Goal: Communication & Community: Participate in discussion

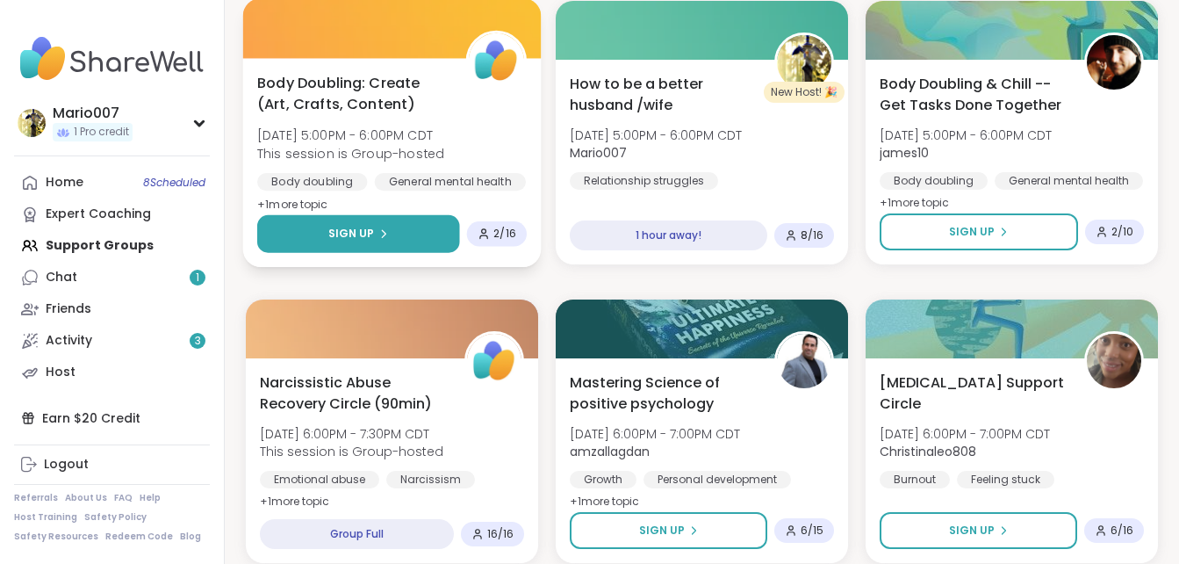
click at [371, 226] on span "Sign Up" at bounding box center [351, 234] width 47 height 16
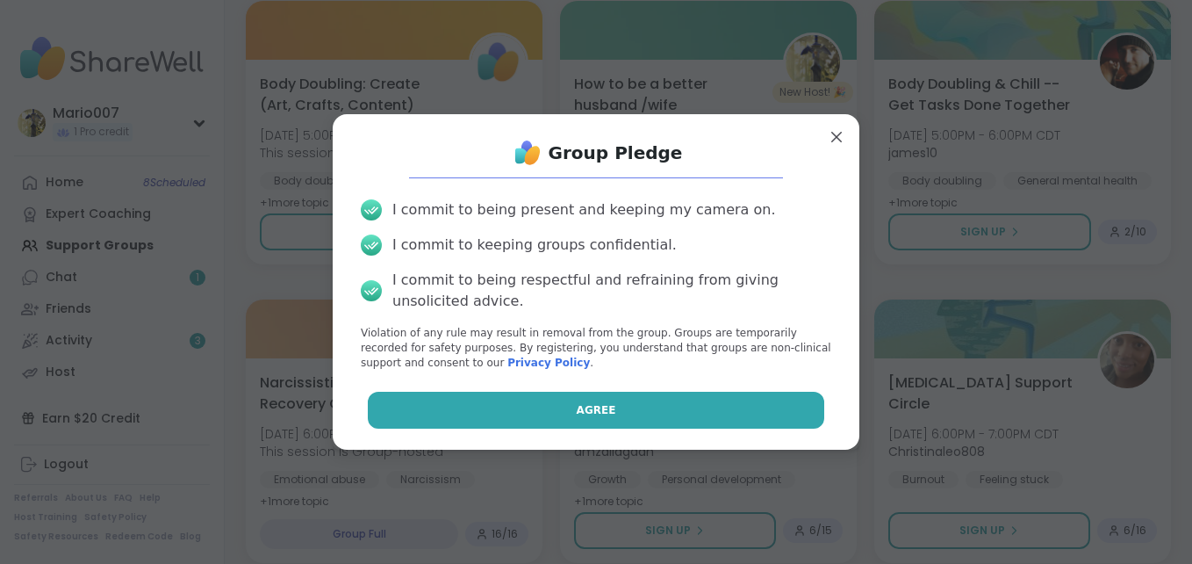
click at [529, 395] on button "Agree" at bounding box center [596, 410] width 457 height 37
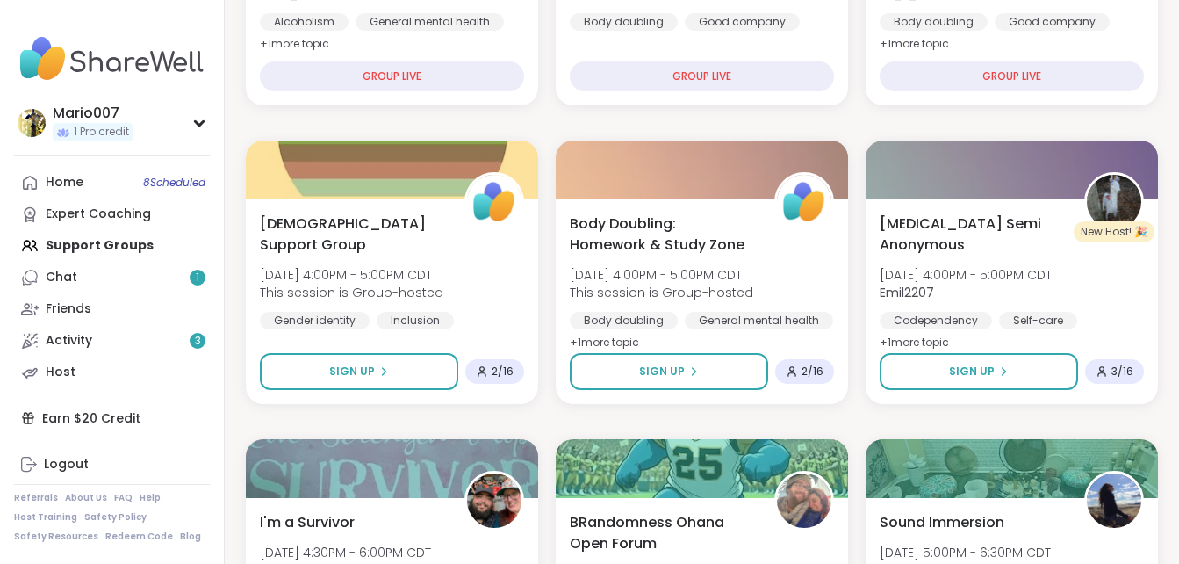
scroll to position [773, 0]
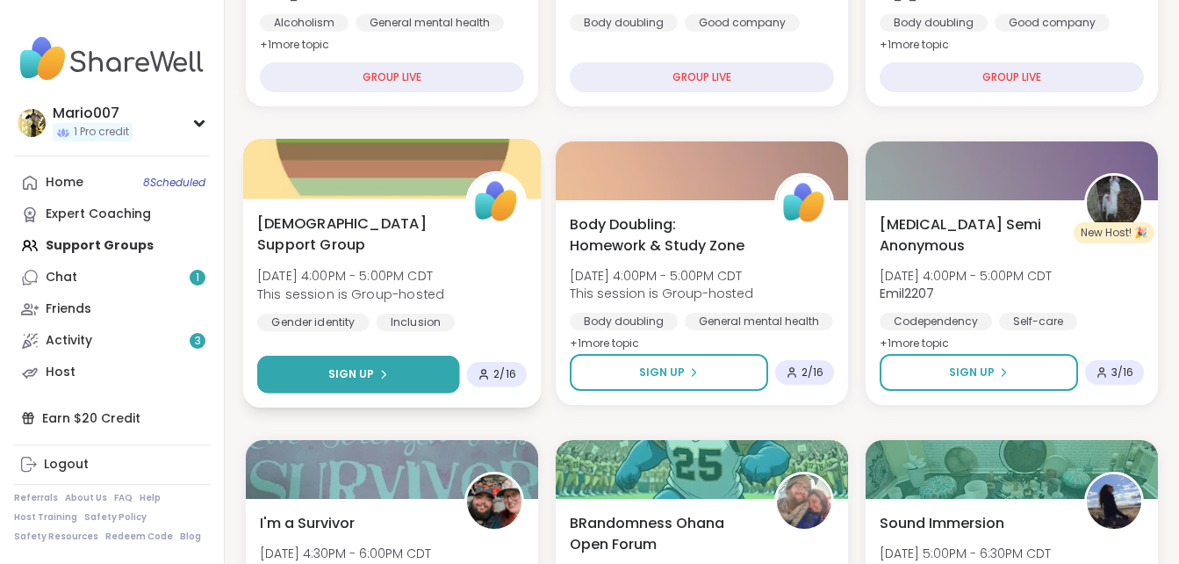
click at [367, 375] on span "Sign Up" at bounding box center [351, 374] width 47 height 16
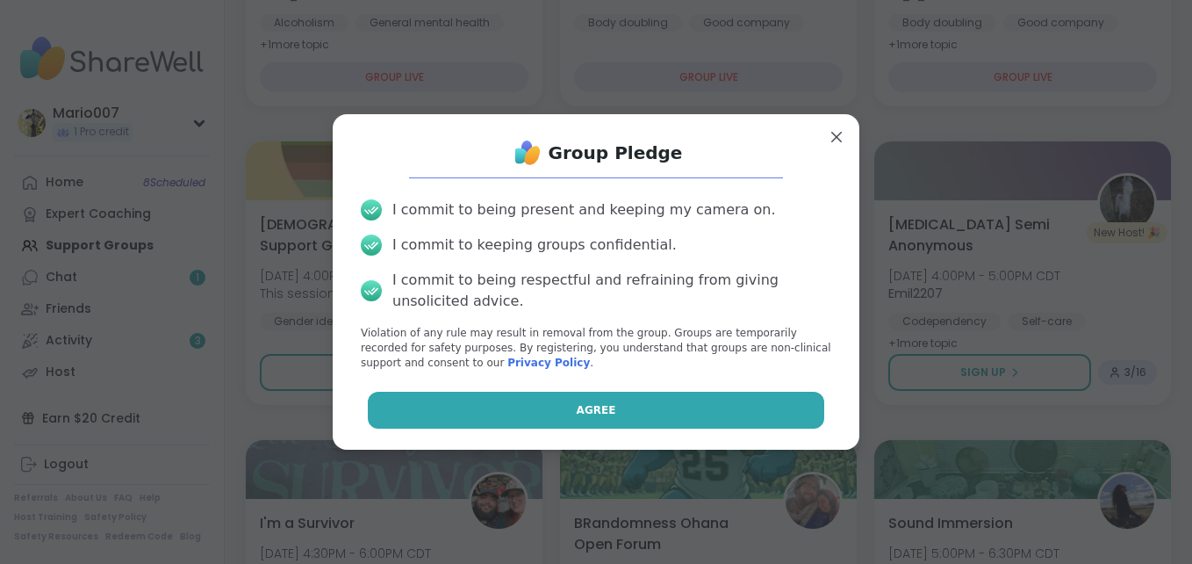
click at [454, 407] on button "Agree" at bounding box center [596, 410] width 457 height 37
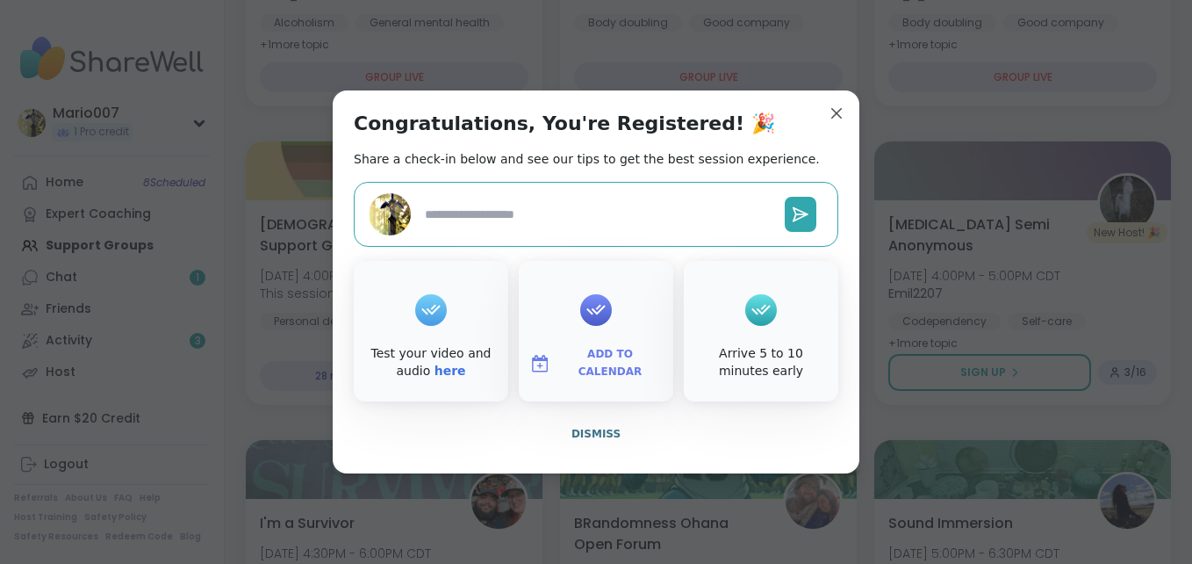
type textarea "*"
click at [435, 375] on link "here" at bounding box center [451, 370] width 32 height 14
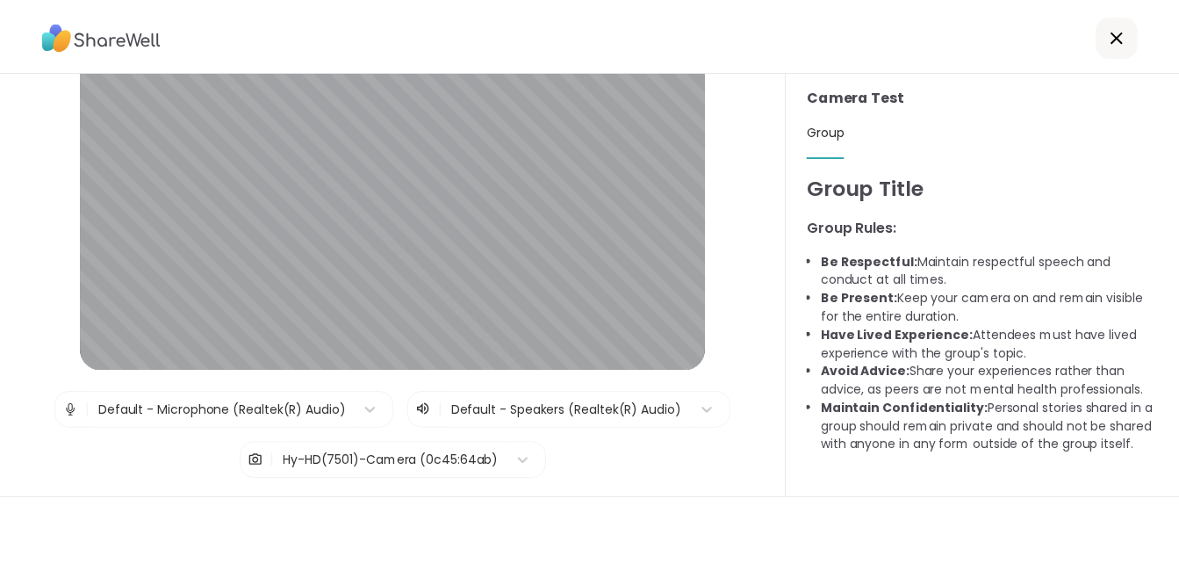
scroll to position [105, 0]
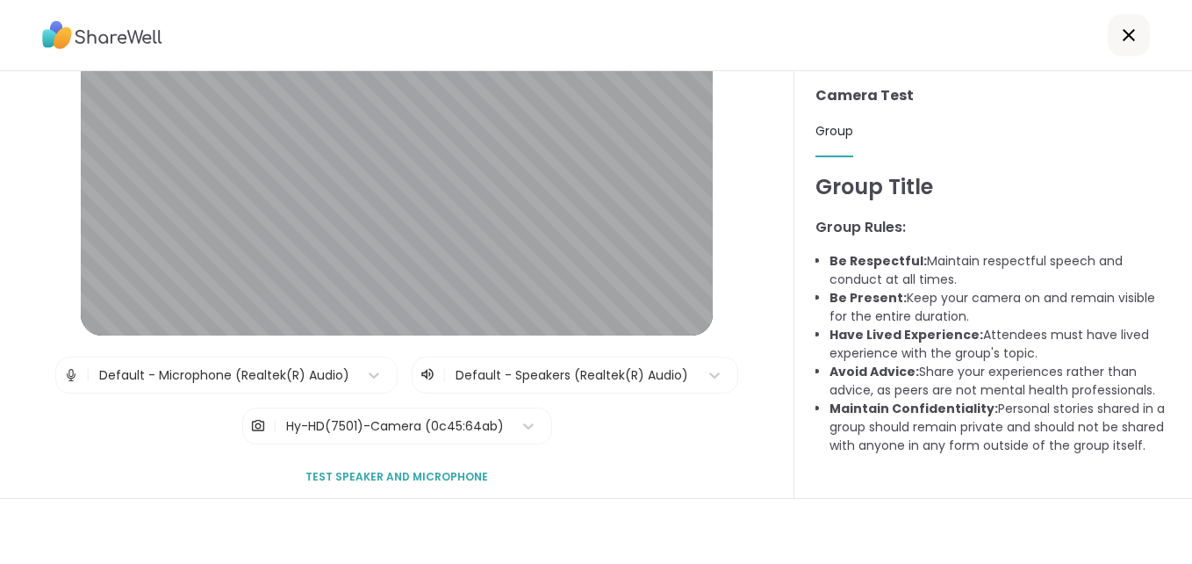
click at [382, 479] on span "Test speaker and microphone" at bounding box center [397, 477] width 183 height 16
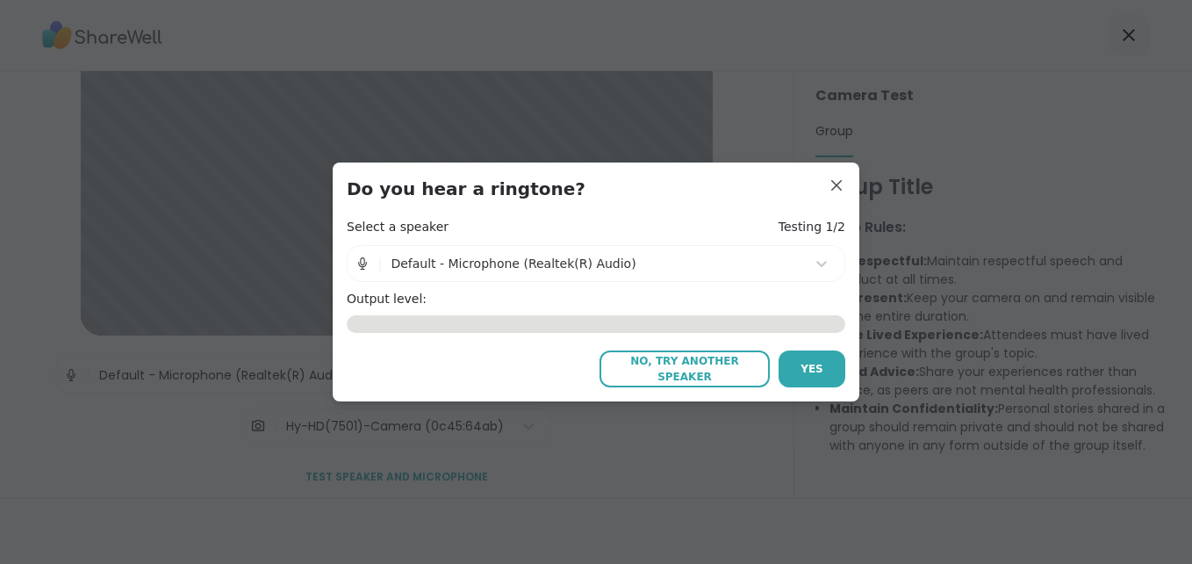
click at [382, 479] on body "Lobby | Default - Microphone (Realtek(R) Audio) | Default - Speakers (Realtek(R…" at bounding box center [596, 282] width 1192 height 564
click at [805, 373] on span "Yes" at bounding box center [812, 369] width 23 height 16
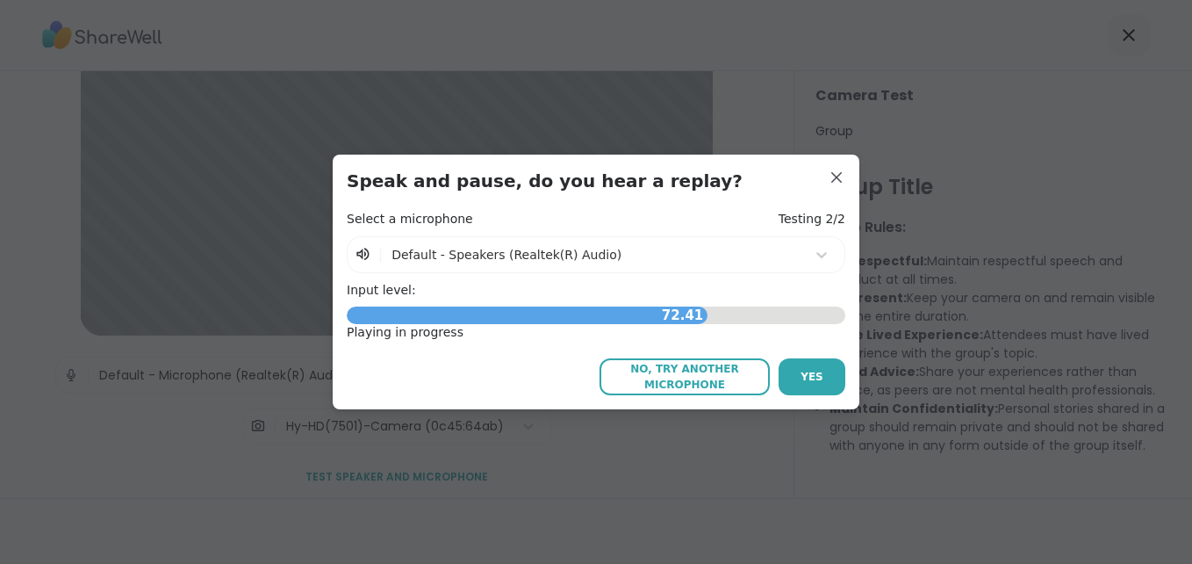
click at [805, 373] on span "Yes" at bounding box center [812, 377] width 23 height 16
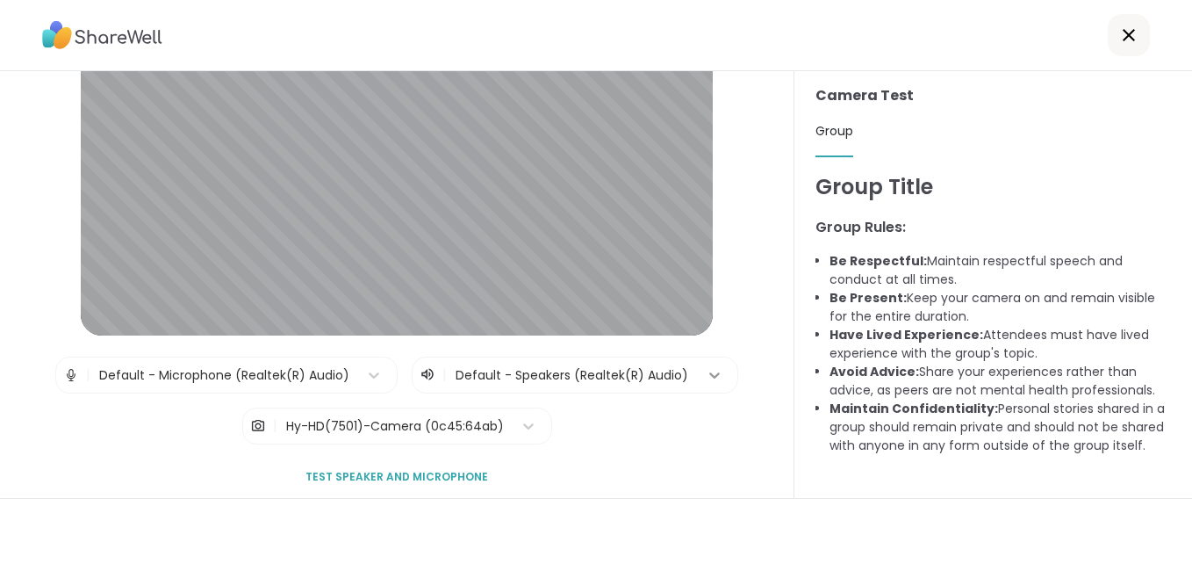
click at [706, 374] on icon at bounding box center [715, 375] width 18 height 18
click at [738, 301] on div "Lobby | Default - Microphone (Realtek(R) Audio) | Default - Speakers (Realtek(R…" at bounding box center [397, 284] width 795 height 427
click at [1119, 30] on icon at bounding box center [1129, 35] width 21 height 21
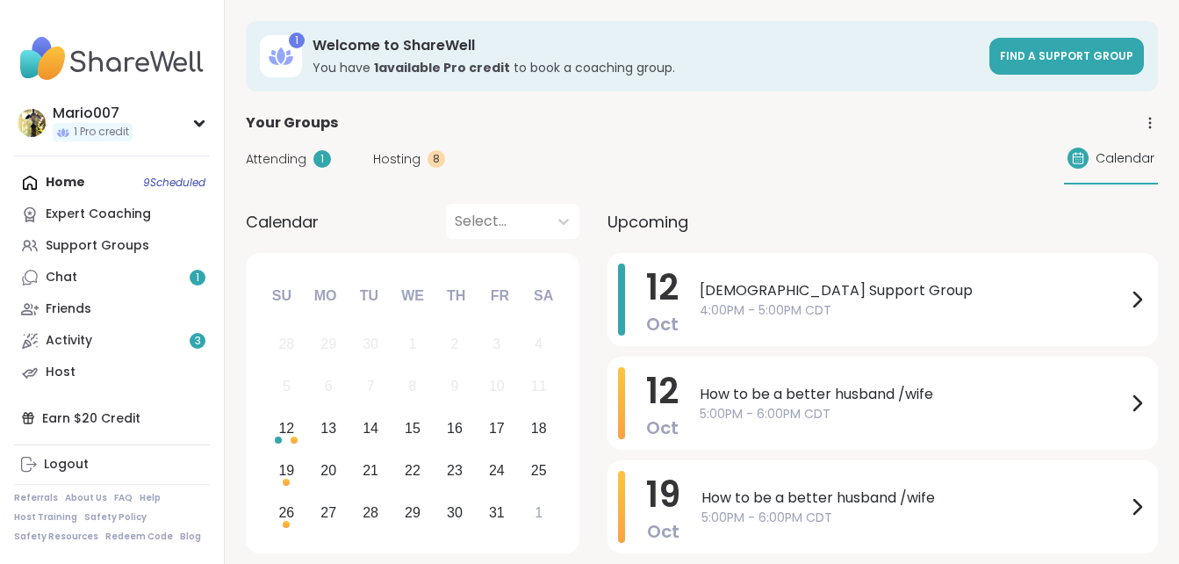
click at [271, 166] on span "Attending" at bounding box center [276, 159] width 61 height 18
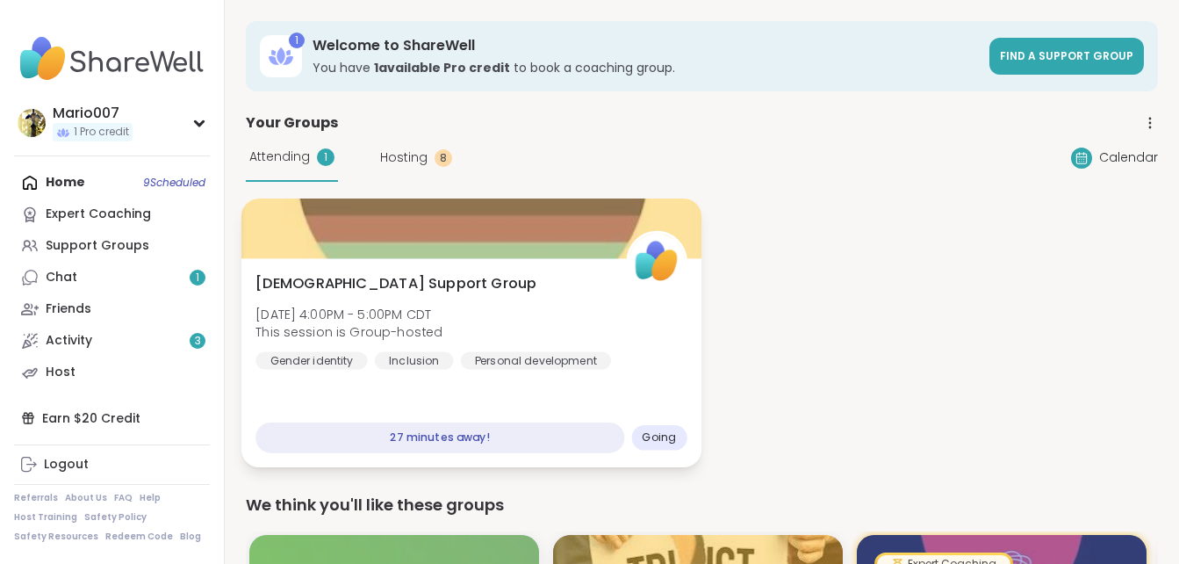
click at [537, 326] on div "[DEMOGRAPHIC_DATA] Support Group [DATE] 4:00PM - 5:00PM CDT This session is Gro…" at bounding box center [470, 321] width 431 height 97
drag, startPoint x: 537, startPoint y: 326, endPoint x: 459, endPoint y: 278, distance: 91.4
click at [459, 278] on div "[DEMOGRAPHIC_DATA] Support Group [DATE] 4:00PM - 5:00PM CDT This session is Gro…" at bounding box center [470, 321] width 431 height 97
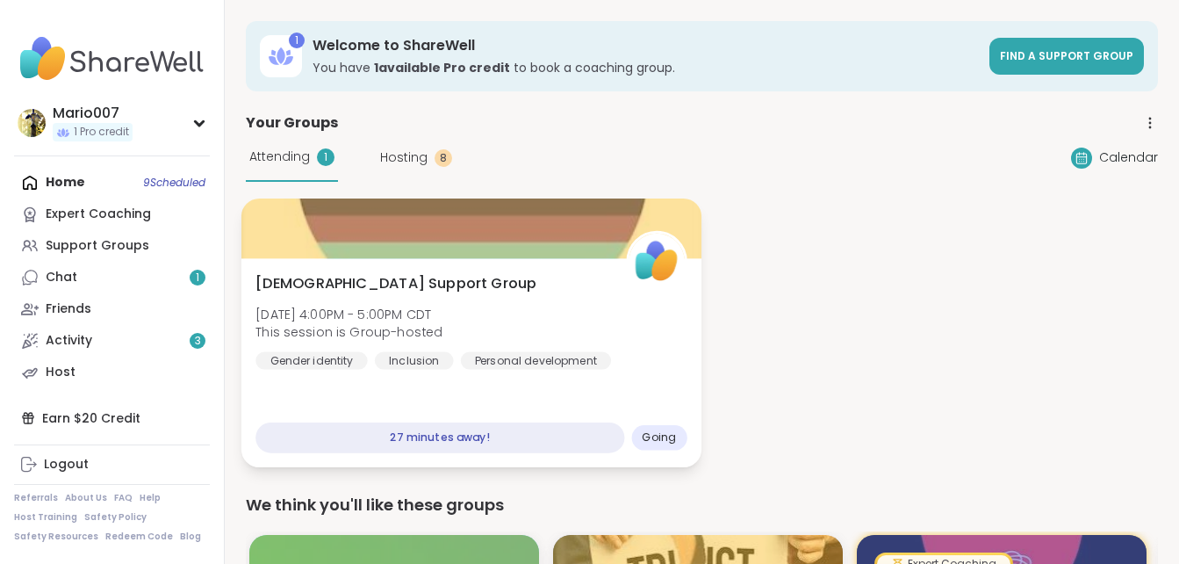
click at [450, 298] on div "[DEMOGRAPHIC_DATA] Support Group [DATE] 4:00PM - 5:00PM CDT This session is Gro…" at bounding box center [470, 321] width 431 height 97
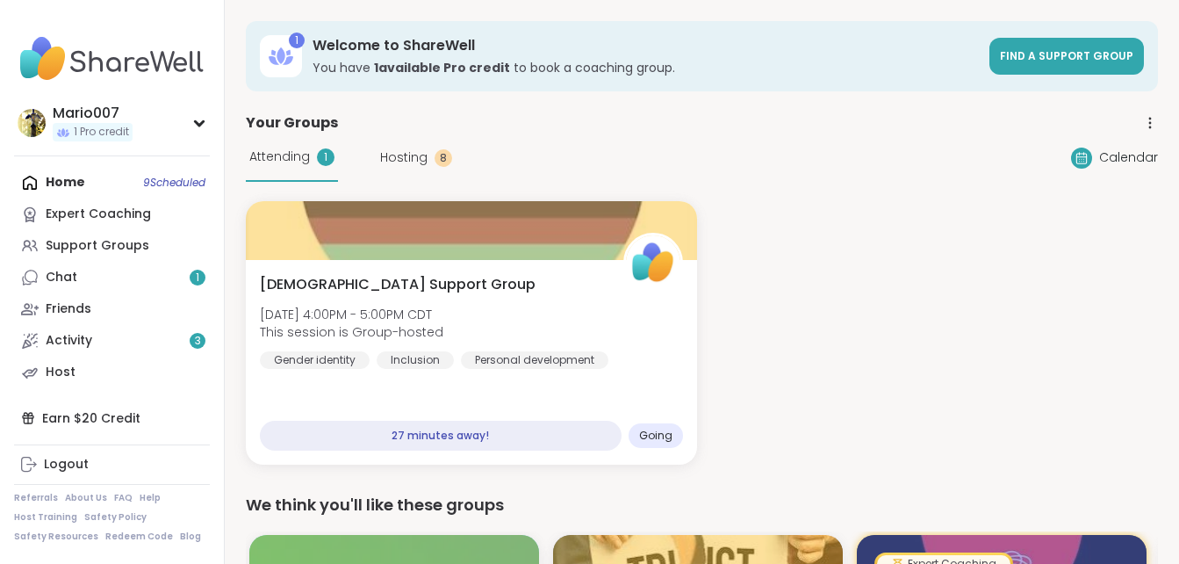
click at [758, 365] on div "[DEMOGRAPHIC_DATA] Support Group [DATE] 4:00PM - 5:00PM CDT This session is Gro…" at bounding box center [702, 332] width 912 height 263
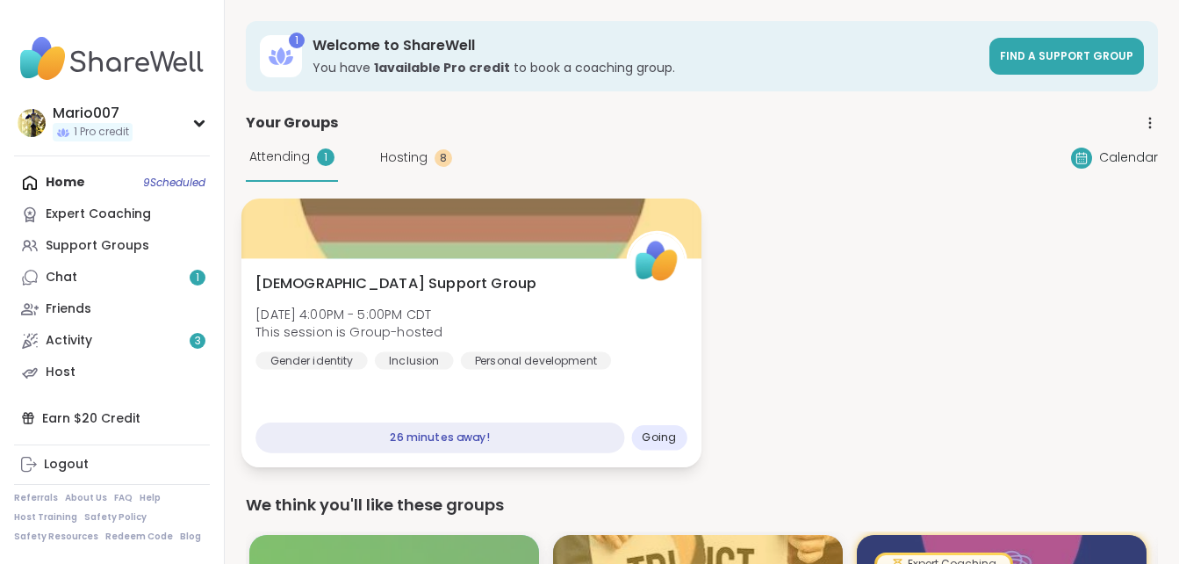
click at [490, 437] on div "26 minutes away!" at bounding box center [439, 437] width 369 height 31
click at [395, 435] on div "26 minutes away!" at bounding box center [439, 437] width 369 height 31
click at [351, 299] on div "[DEMOGRAPHIC_DATA] Support Group [DATE] 4:00PM - 5:00PM CDT This session is Gro…" at bounding box center [470, 321] width 431 height 97
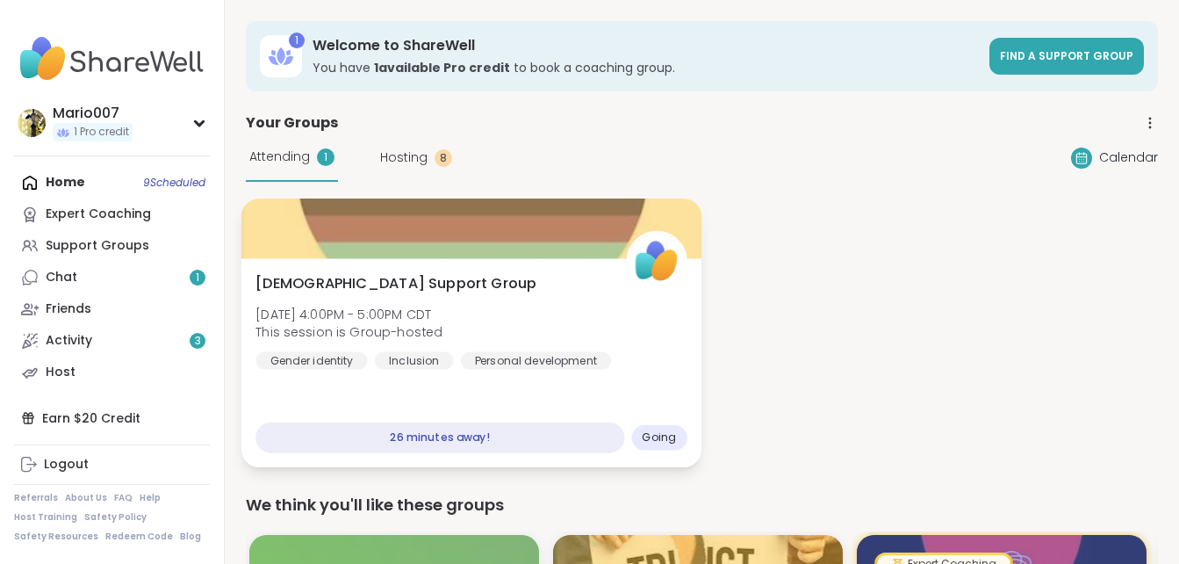
click at [351, 299] on div "[DEMOGRAPHIC_DATA] Support Group [DATE] 4:00PM - 5:00PM CDT This session is Gro…" at bounding box center [470, 321] width 431 height 97
drag, startPoint x: 351, startPoint y: 299, endPoint x: 493, endPoint y: 290, distance: 141.6
click at [493, 290] on div "[DEMOGRAPHIC_DATA] Support Group [DATE] 4:00PM - 5:00PM CDT This session is Gro…" at bounding box center [470, 321] width 431 height 97
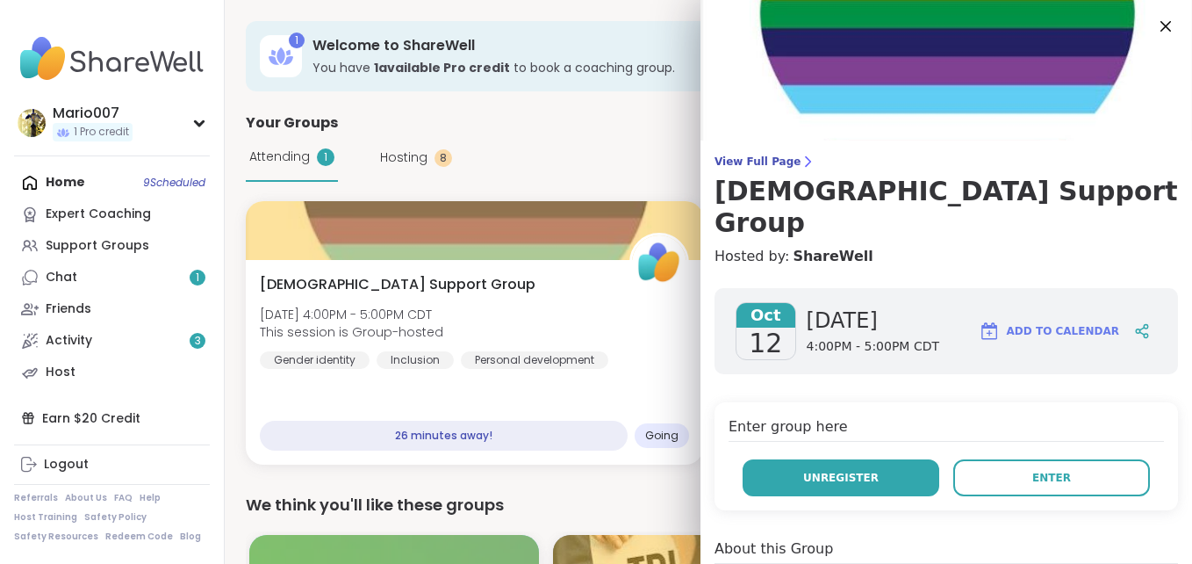
click at [816, 470] on span "Unregister" at bounding box center [841, 478] width 76 height 16
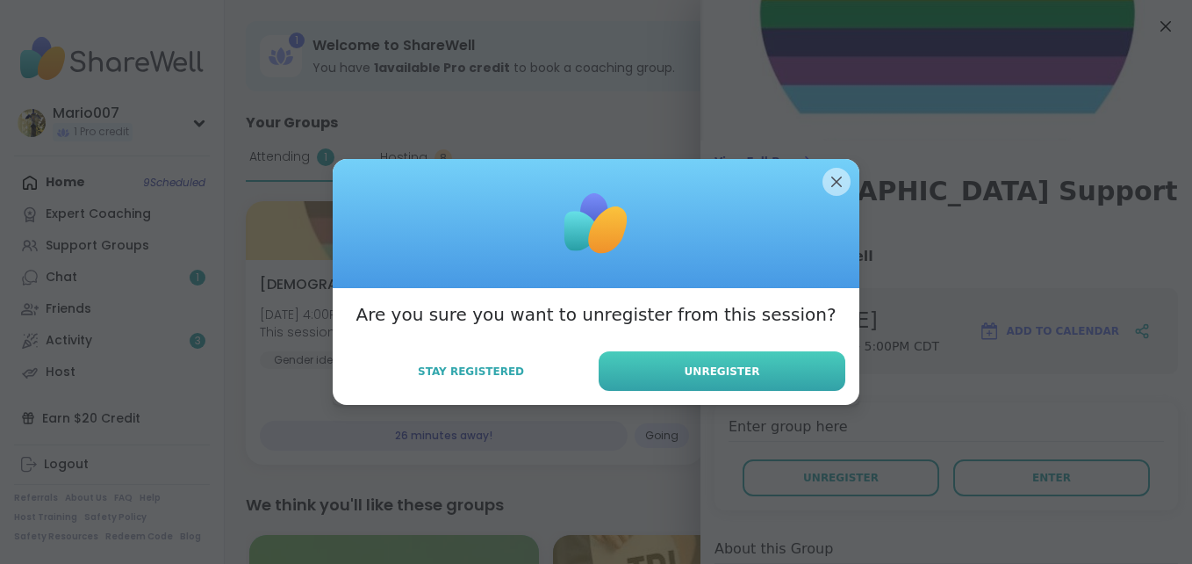
click at [728, 375] on span "Unregister" at bounding box center [723, 371] width 76 height 16
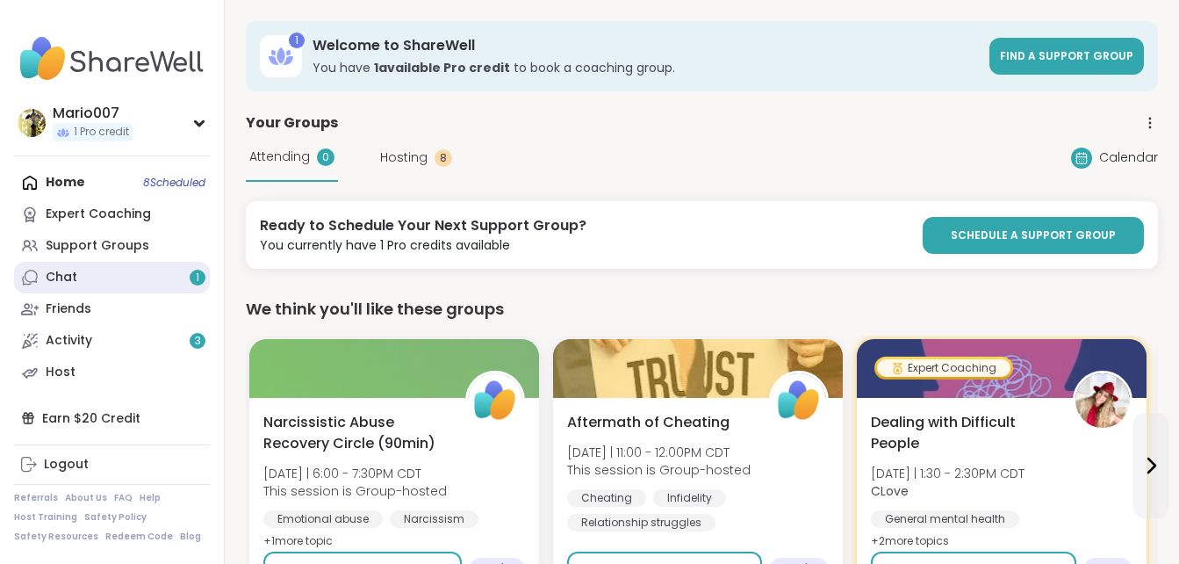
click at [89, 277] on link "Chat 1" at bounding box center [112, 278] width 196 height 32
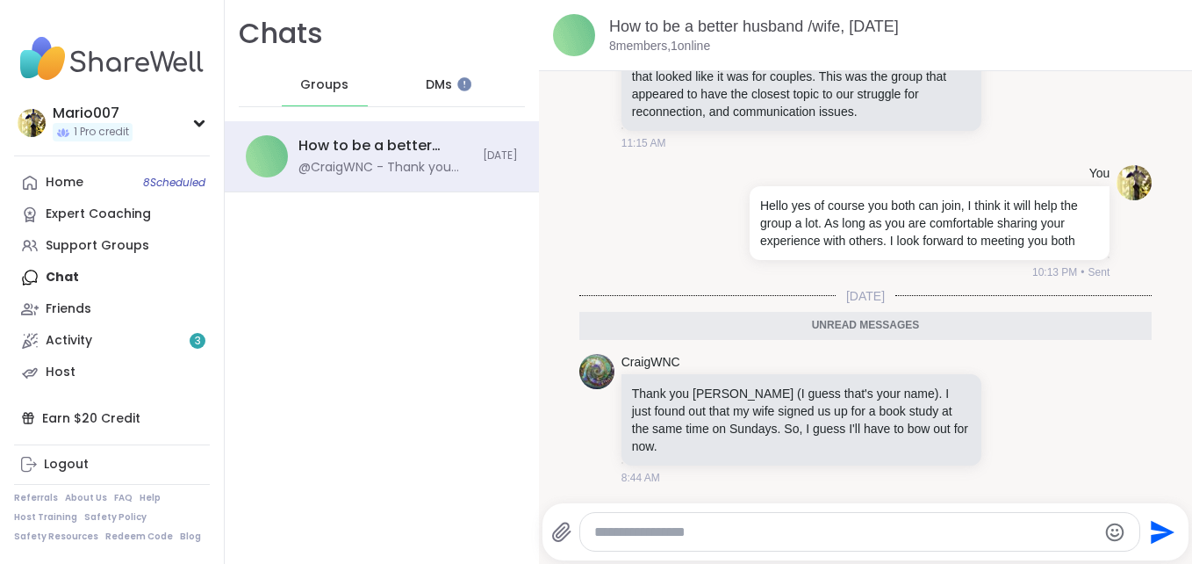
click at [763, 536] on textarea "Type your message" at bounding box center [845, 532] width 502 height 18
click at [785, 531] on textarea "**********" at bounding box center [845, 532] width 489 height 18
type textarea "**********"
click at [1151, 526] on icon "Send" at bounding box center [1163, 532] width 24 height 24
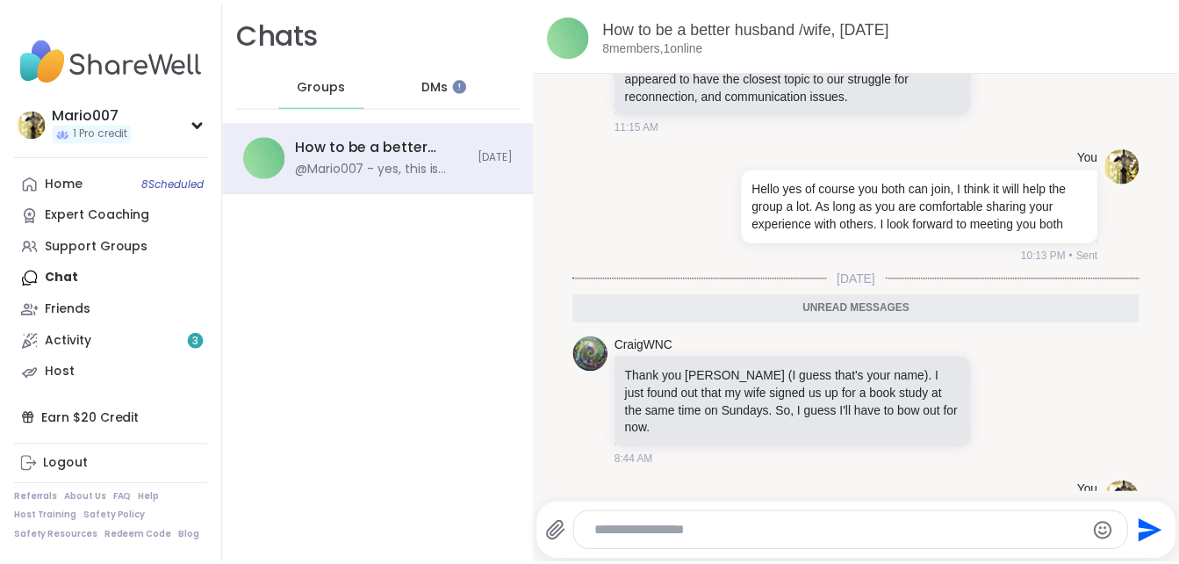
scroll to position [464, 0]
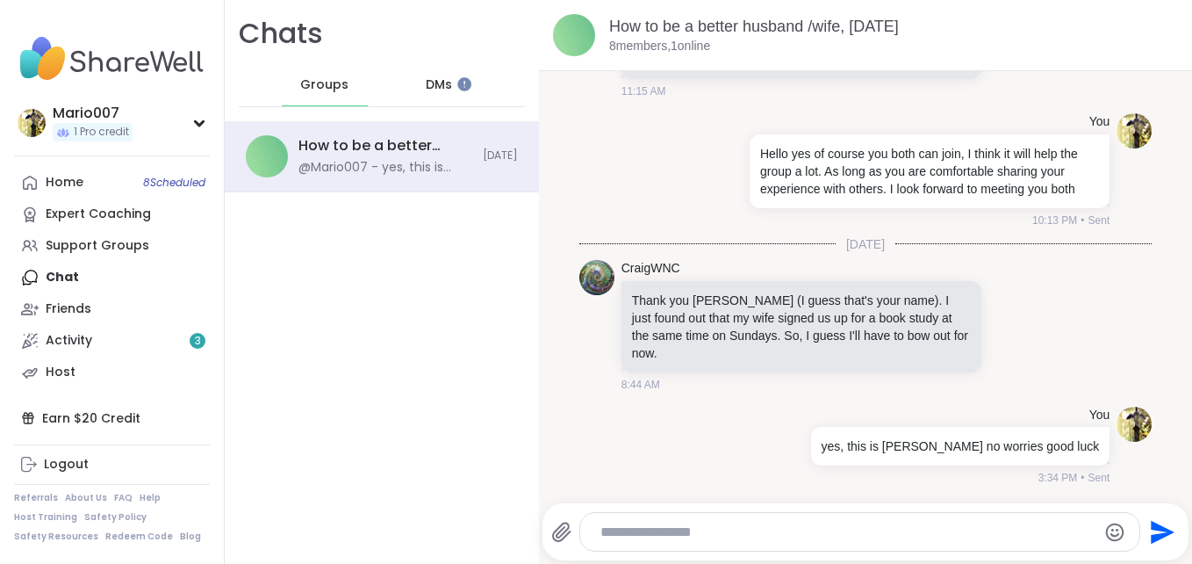
click at [1147, 91] on div "[DATE] 5:34 PM j jacquio7312 Hello…. I signed up for the [DATE] evening group. …" at bounding box center [865, 58] width 653 height 867
click at [158, 177] on span "8 Scheduled" at bounding box center [174, 183] width 62 height 14
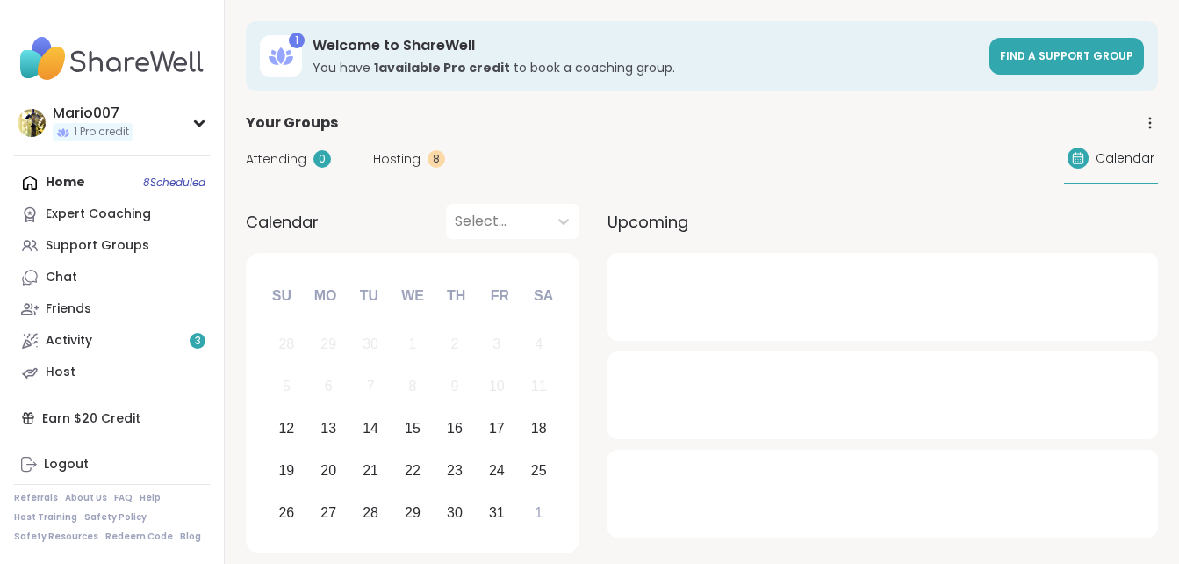
click at [158, 177] on div "Home 8 Scheduled Expert Coaching Support Groups Chat Friends Activity 3 Host" at bounding box center [112, 277] width 196 height 221
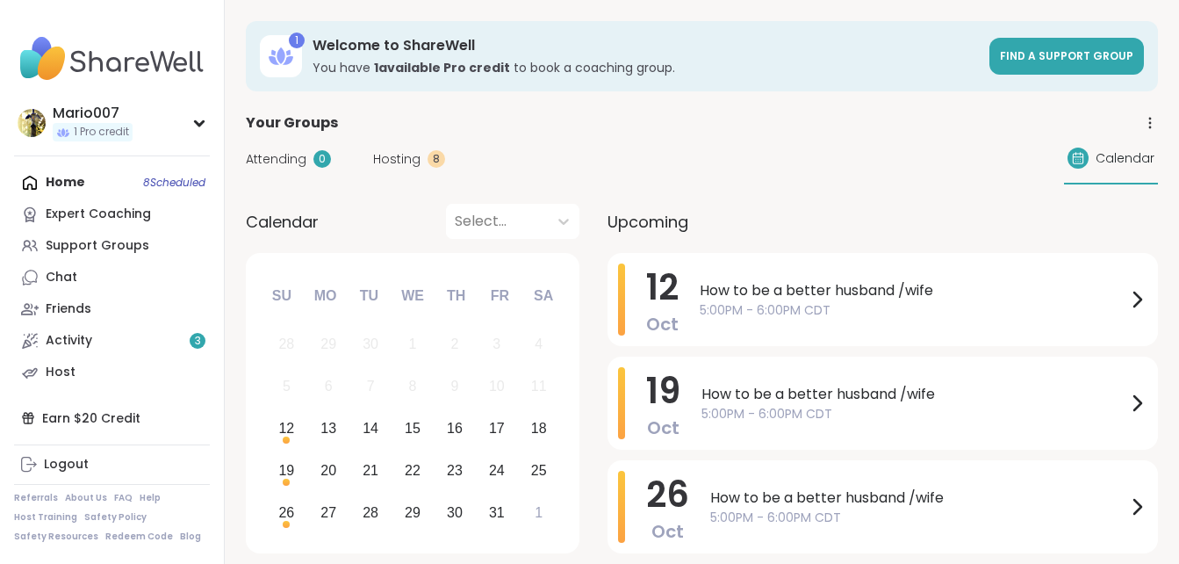
click at [392, 162] on span "Hosting" at bounding box center [396, 159] width 47 height 18
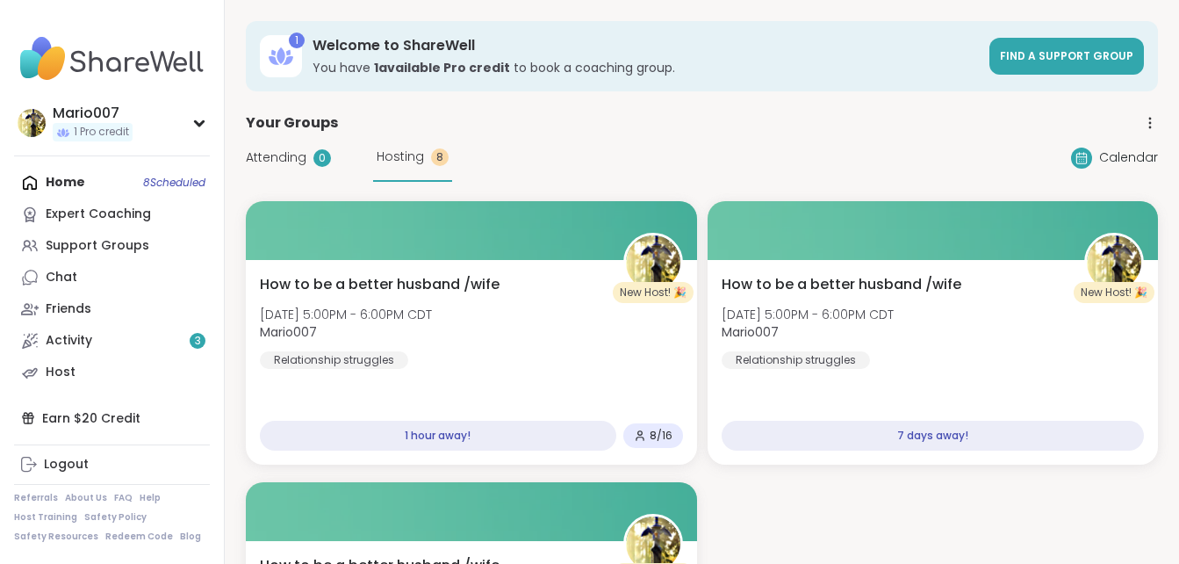
click at [276, 154] on span "Attending" at bounding box center [276, 157] width 61 height 18
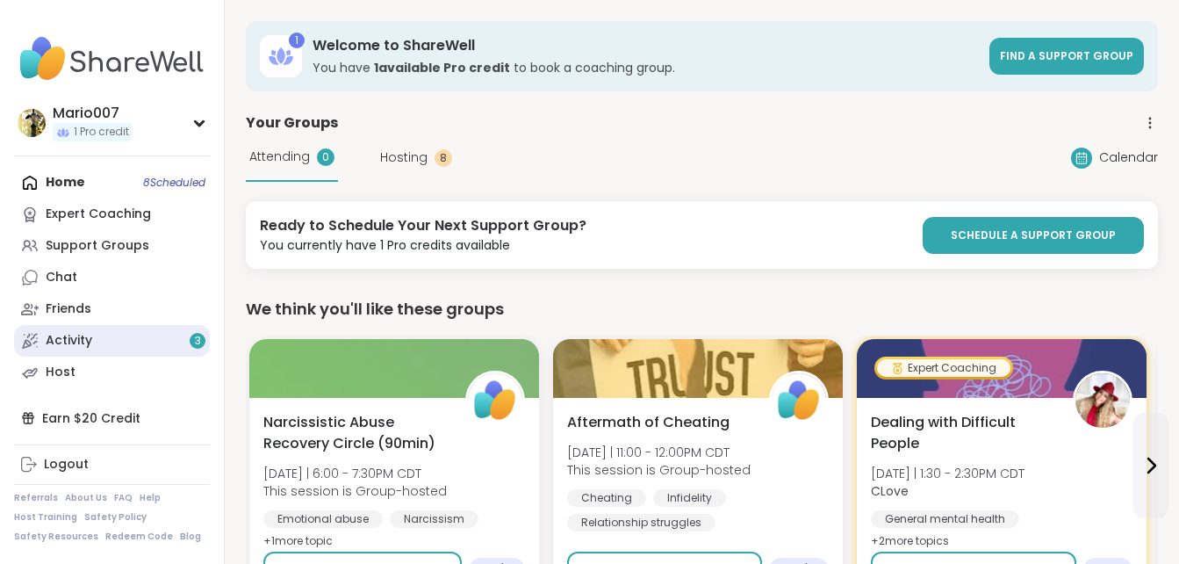
click at [124, 339] on link "Activity 3" at bounding box center [112, 341] width 196 height 32
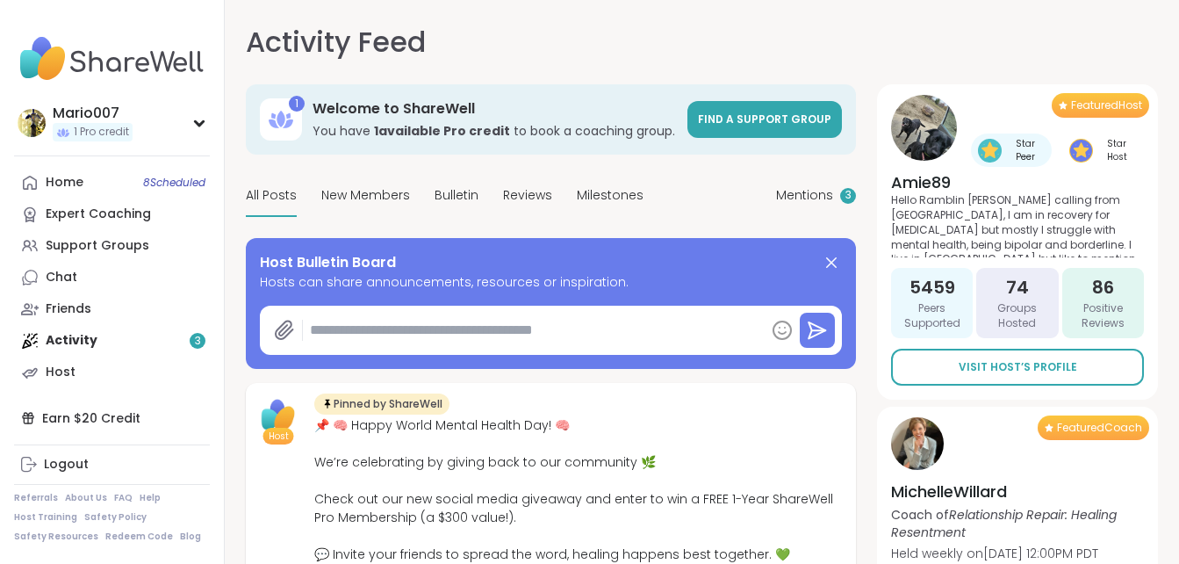
type textarea "*"
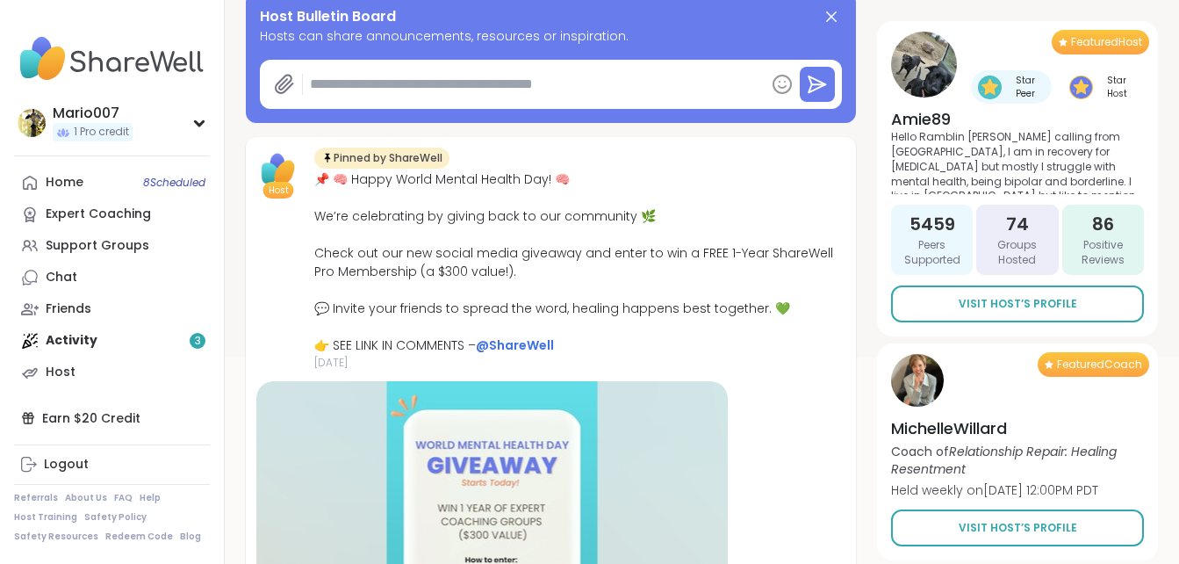
scroll to position [281, 0]
